Goal: Contribute content: Add original content to the website for others to see

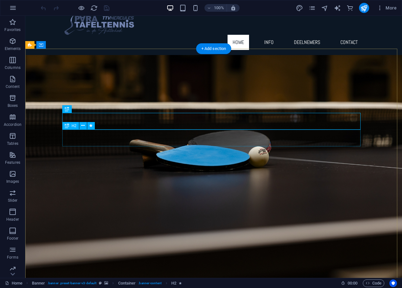
scroll to position [63, 0]
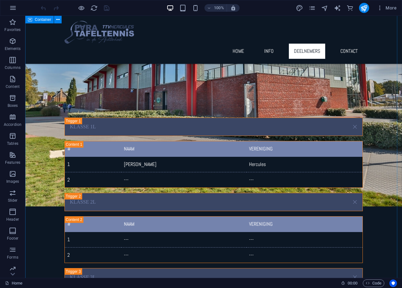
scroll to position [1390, 0]
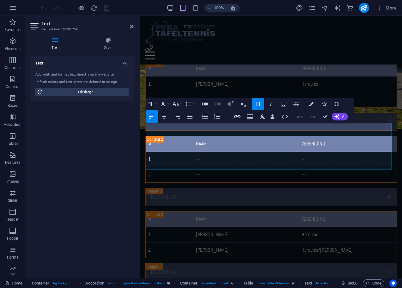
scroll to position [1300, 0]
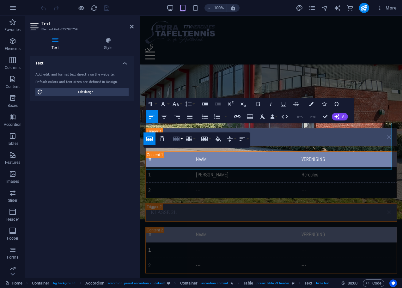
click at [182, 138] on button "Row" at bounding box center [178, 138] width 12 height 13
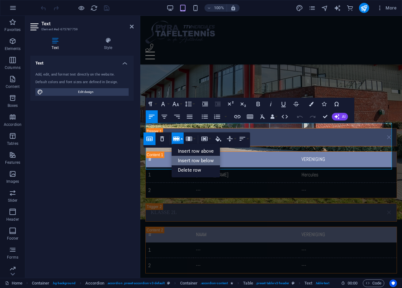
click at [193, 160] on link "Insert row below" at bounding box center [196, 160] width 48 height 9
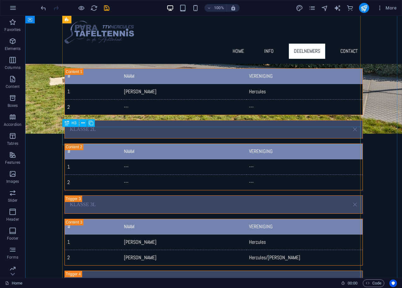
scroll to position [1453, 0]
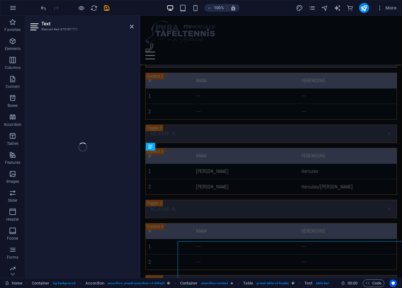
scroll to position [1363, 0]
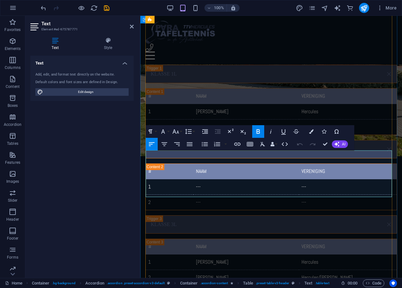
drag, startPoint x: 196, startPoint y: 188, endPoint x: 203, endPoint y: 188, distance: 7.3
drag, startPoint x: 299, startPoint y: 191, endPoint x: 309, endPoint y: 191, distance: 10.4
click at [133, 27] on icon at bounding box center [132, 26] width 4 height 5
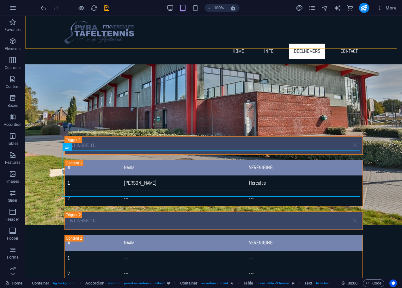
scroll to position [1453, 0]
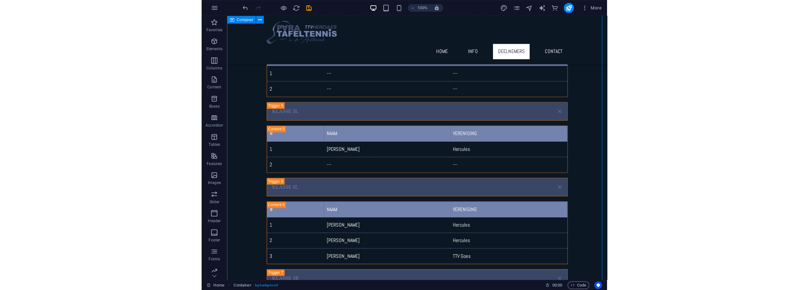
scroll to position [1738, 0]
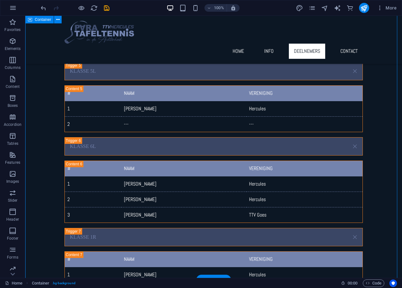
click at [376, 125] on div "Deelnemers KLASSE 1L # NAAM VERENIGING 1 Marco Werensteijn Hercules 2 --- --- K…" at bounding box center [213, 188] width 377 height 949
click at [107, 7] on icon "save" at bounding box center [106, 7] width 7 height 7
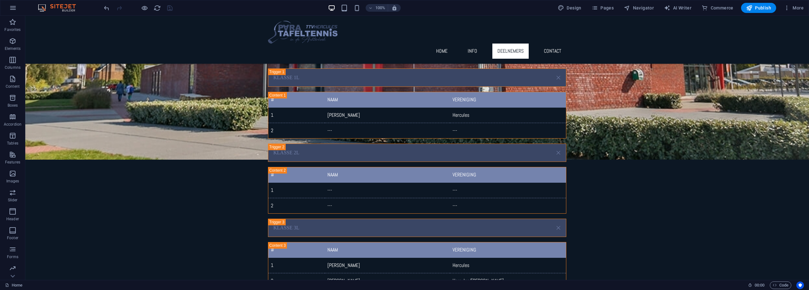
scroll to position [2046, 0]
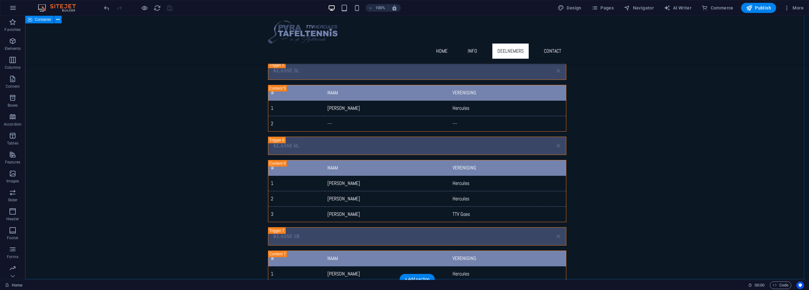
click at [224, 168] on div "Deelnemers KLASSE 1L # NAAM VERENIGING 1 Marco Werensteijn Hercules 2 --- --- K…" at bounding box center [417, 188] width 784 height 949
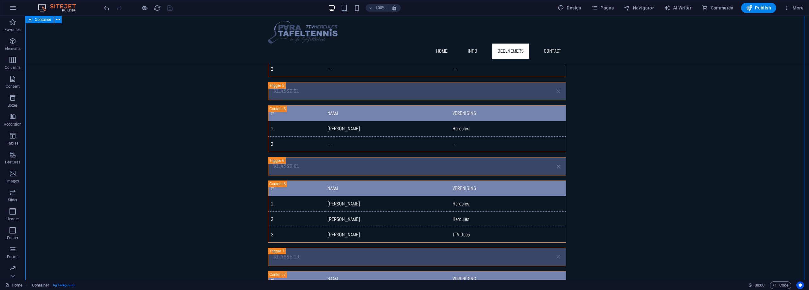
scroll to position [2014, 0]
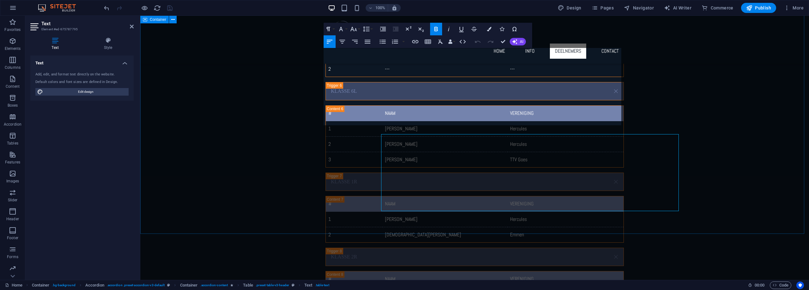
scroll to position [1928, 0]
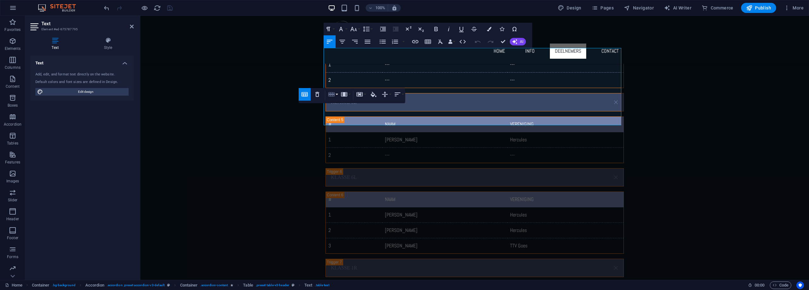
click at [337, 94] on button "Row" at bounding box center [333, 94] width 12 height 13
click at [344, 127] on link "Delete row" at bounding box center [351, 125] width 48 height 9
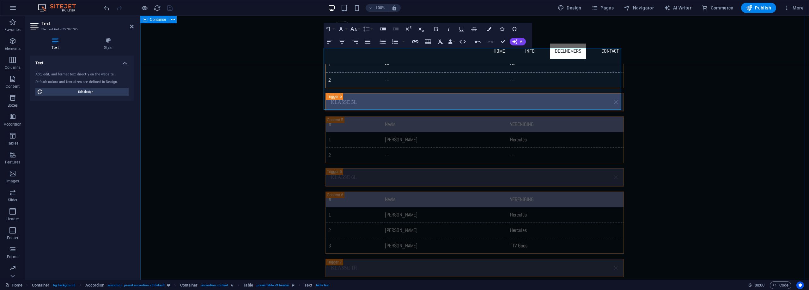
click at [276, 132] on div "Deelnemers KLASSE 1L # NAAM VERENIGING 1 Marco Werensteijn Hercules 2 --- --- K…" at bounding box center [474, 212] width 669 height 933
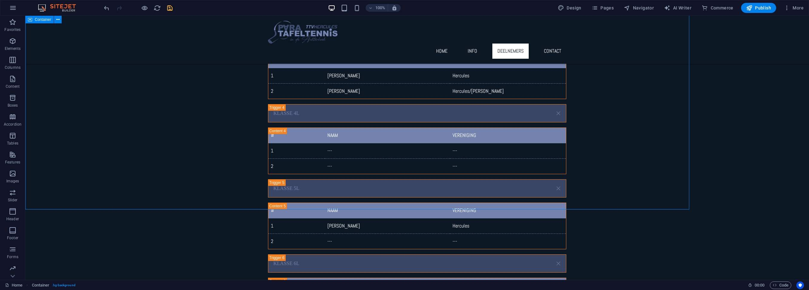
scroll to position [2014, 0]
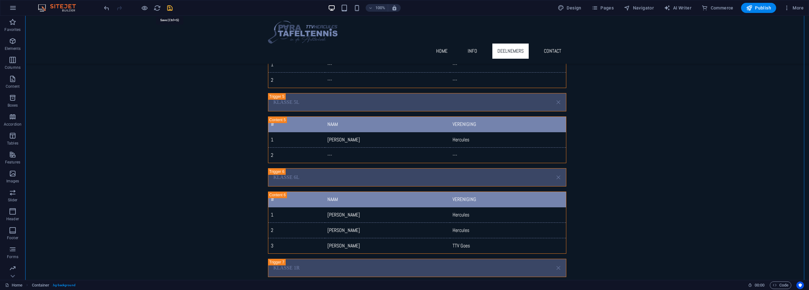
click at [171, 7] on icon "save" at bounding box center [169, 7] width 7 height 7
click at [601, 152] on div "Deelnemers KLASSE 1L # NAAM VERENIGING 1 Marco Werensteijn Hercules 2 --- --- K…" at bounding box center [417, 212] width 784 height 933
click at [597, 75] on div "Deelnemers KLASSE 1L # NAAM VERENIGING 1 Marco Werensteijn Hercules 2 --- --- K…" at bounding box center [417, 212] width 784 height 933
click at [616, 95] on div "Deelnemers KLASSE 1L # NAAM VERENIGING 1 Marco Werensteijn Hercules 2 --- --- K…" at bounding box center [417, 212] width 784 height 933
click at [204, 165] on div "Deelnemers KLASSE 1L # NAAM VERENIGING 1 Marco Werensteijn Hercules 2 --- --- K…" at bounding box center [417, 212] width 784 height 933
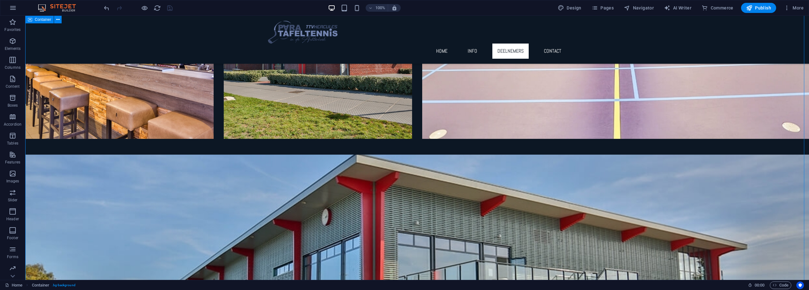
scroll to position [1477, 0]
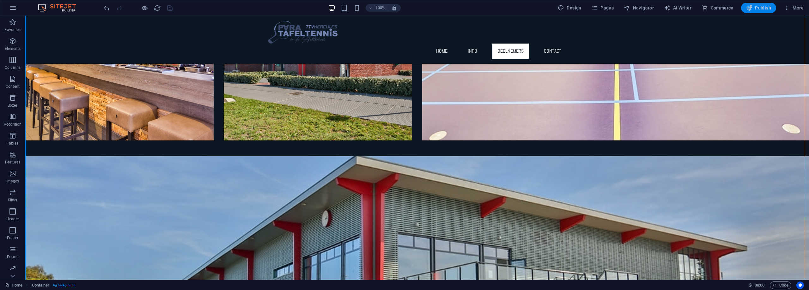
click at [760, 8] on span "Publish" at bounding box center [758, 8] width 25 height 6
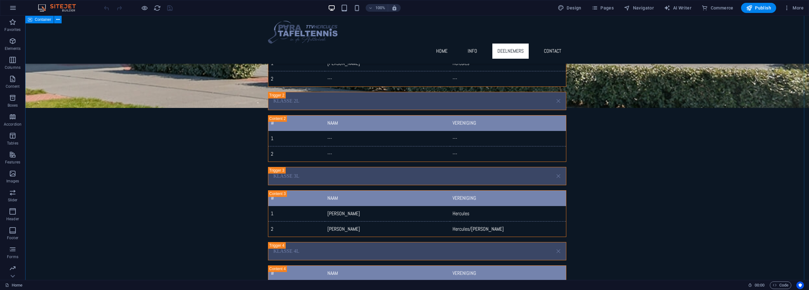
scroll to position [1833, 0]
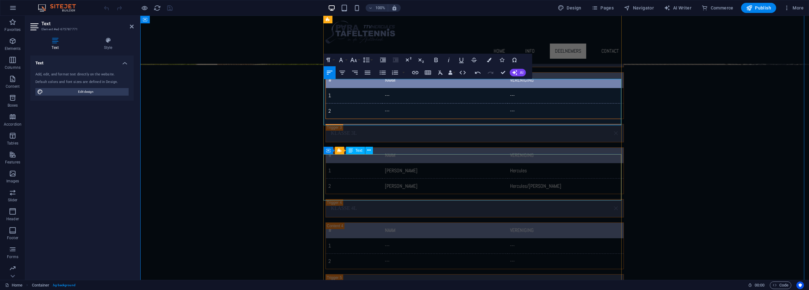
scroll to position [1833, 0]
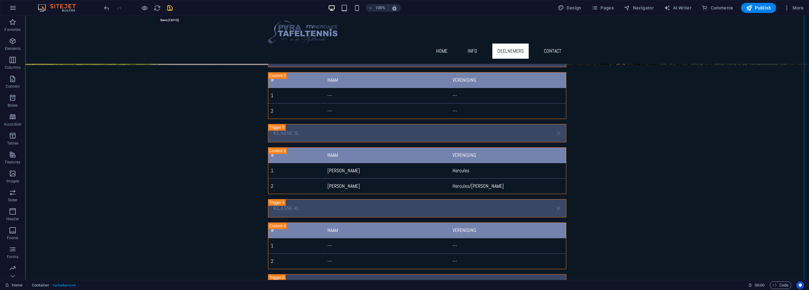
click at [170, 7] on icon "save" at bounding box center [169, 7] width 7 height 7
click at [767, 5] on span "Publish" at bounding box center [758, 8] width 25 height 6
